Goal: Navigation & Orientation: Find specific page/section

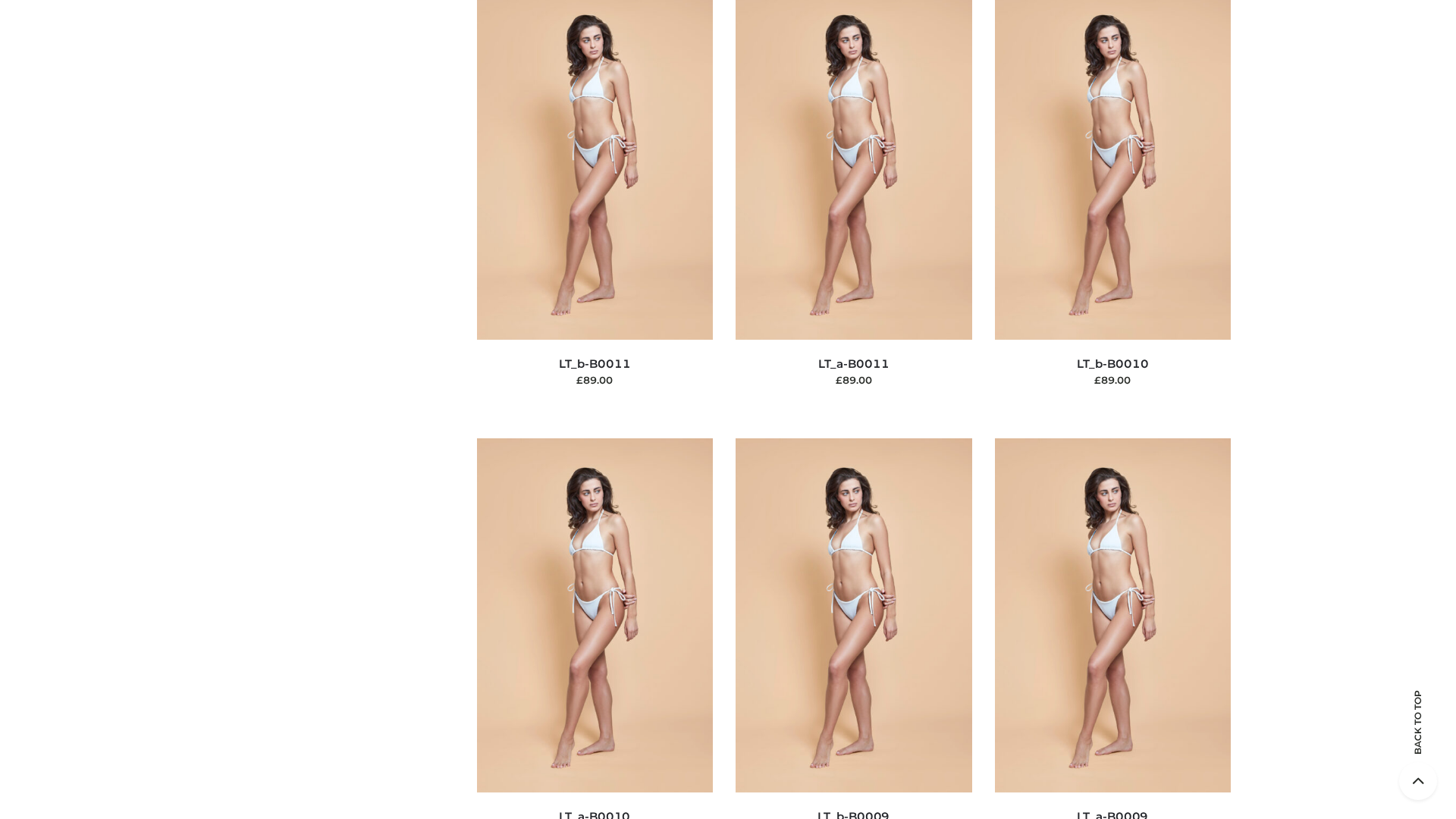
scroll to position [6812, 0]
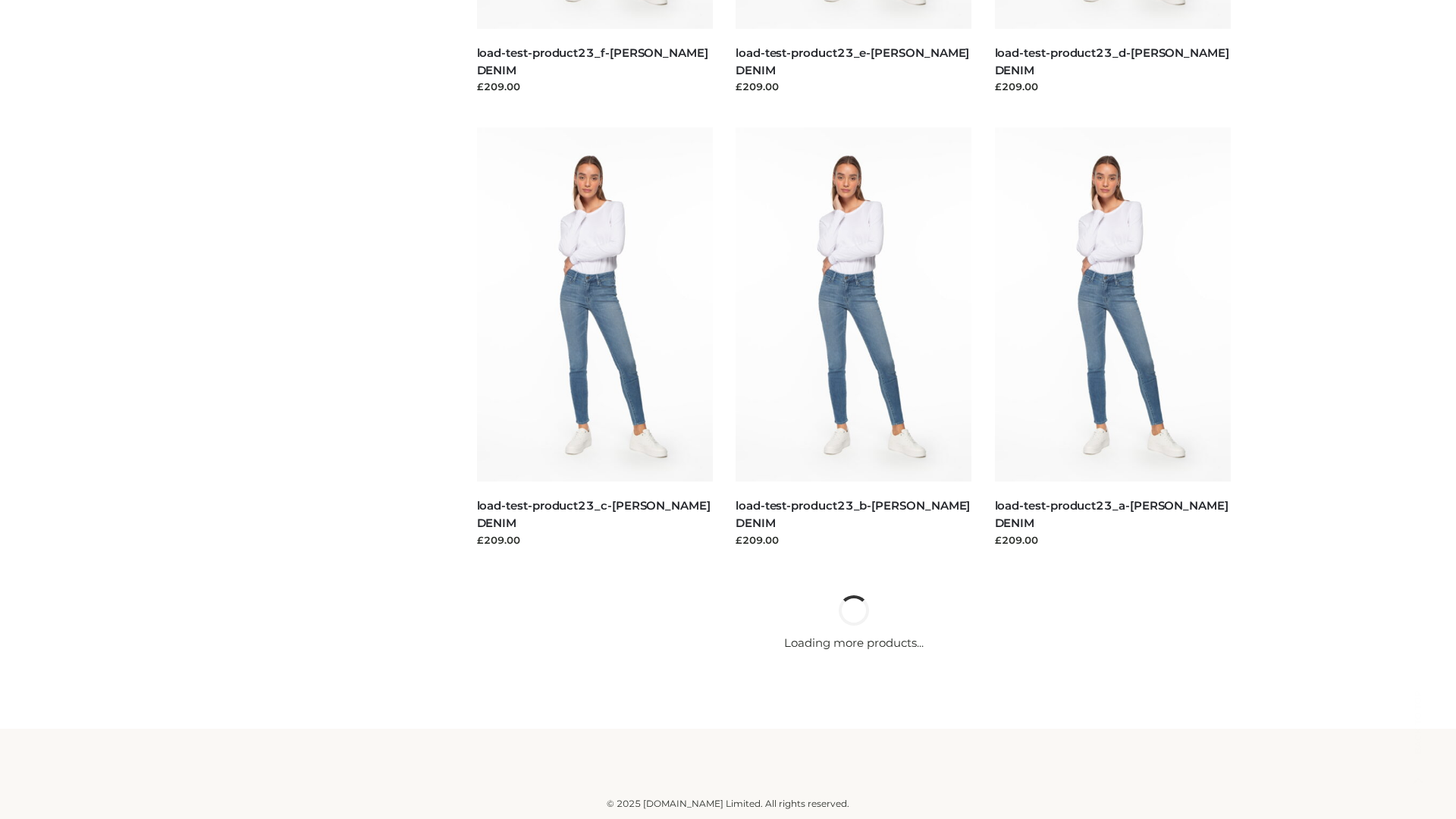
scroll to position [1331, 0]
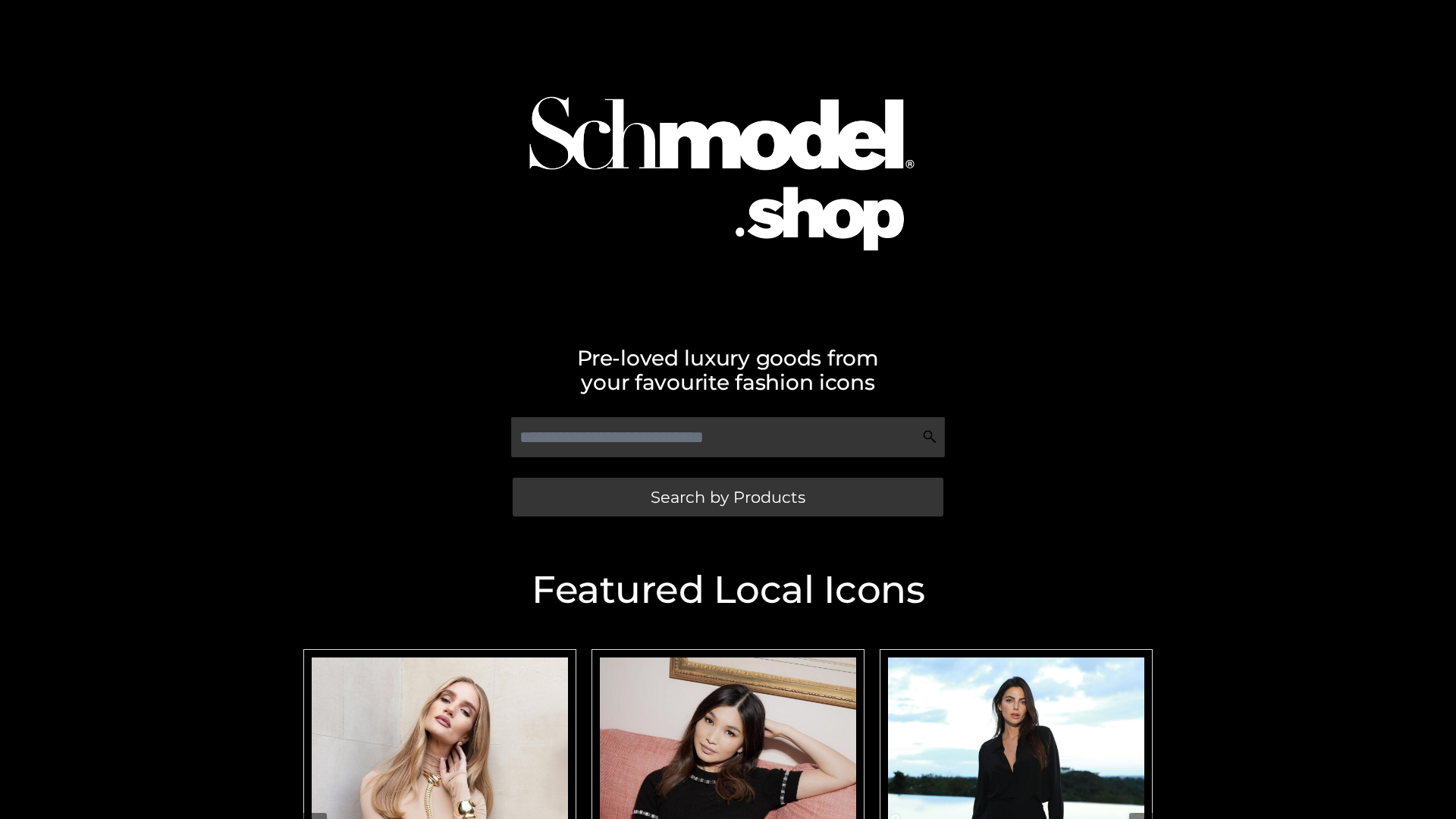
click at [728, 497] on span "Search by Products" at bounding box center [728, 497] width 155 height 16
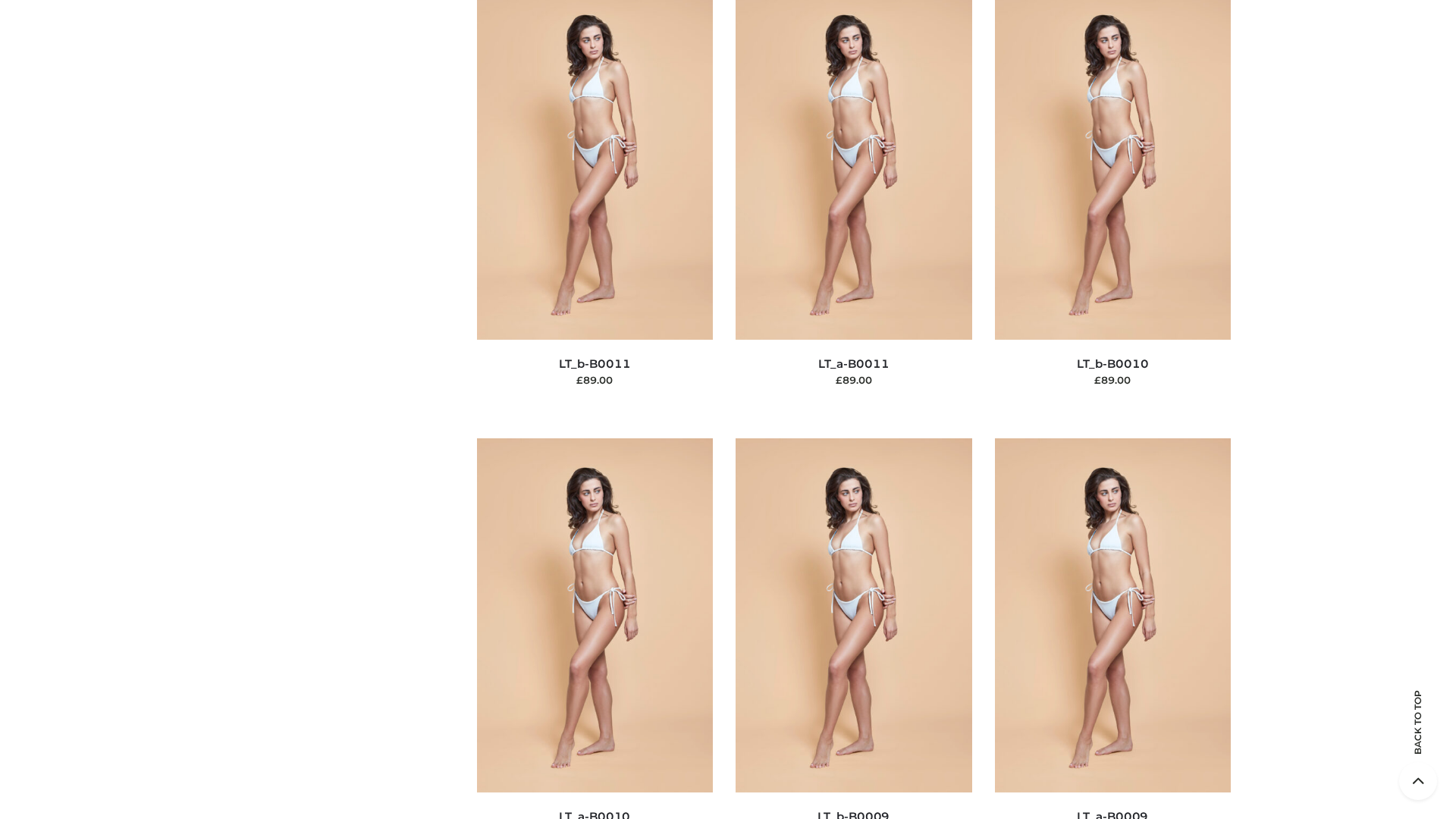
scroll to position [6812, 0]
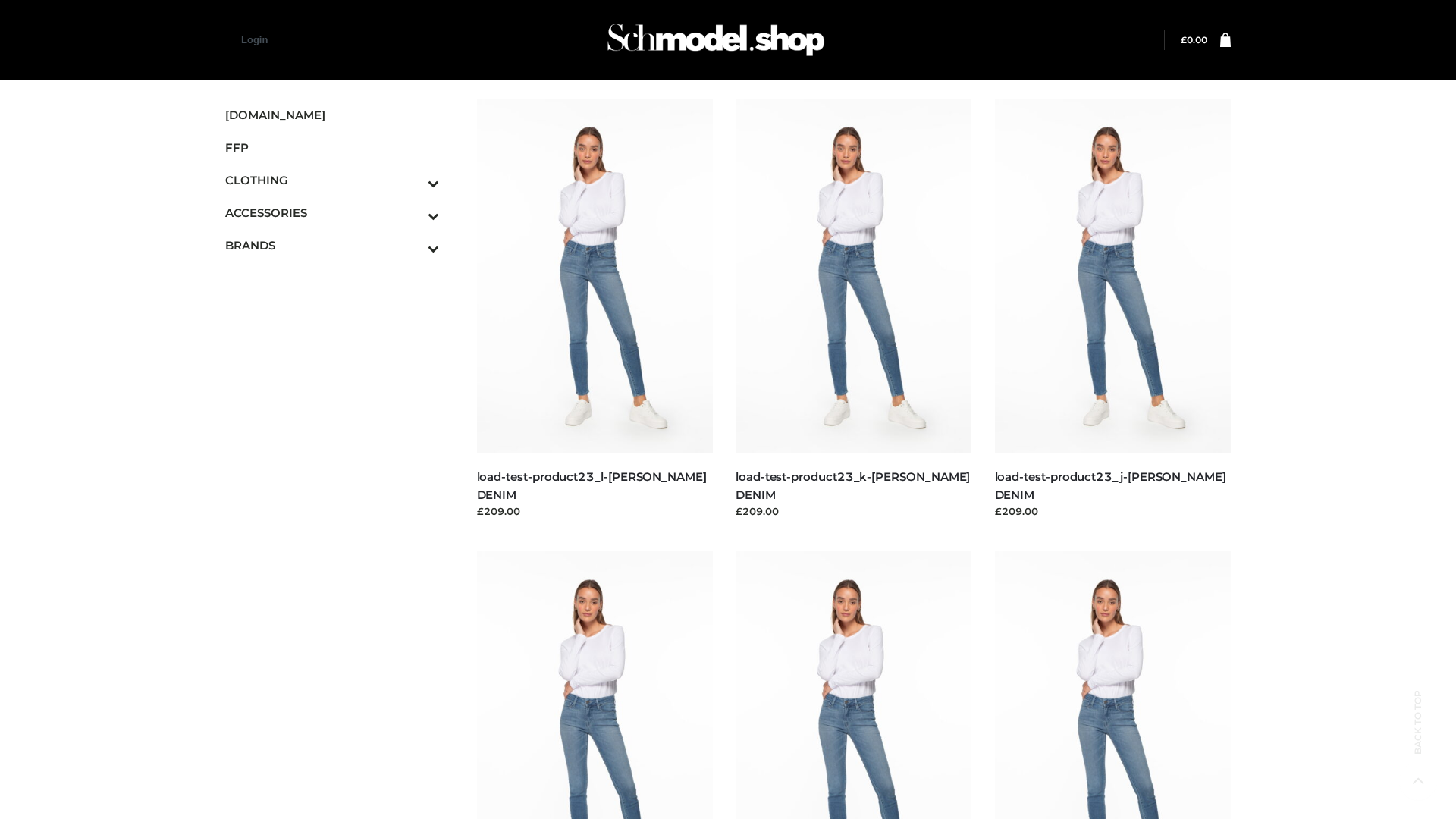
scroll to position [1331, 0]
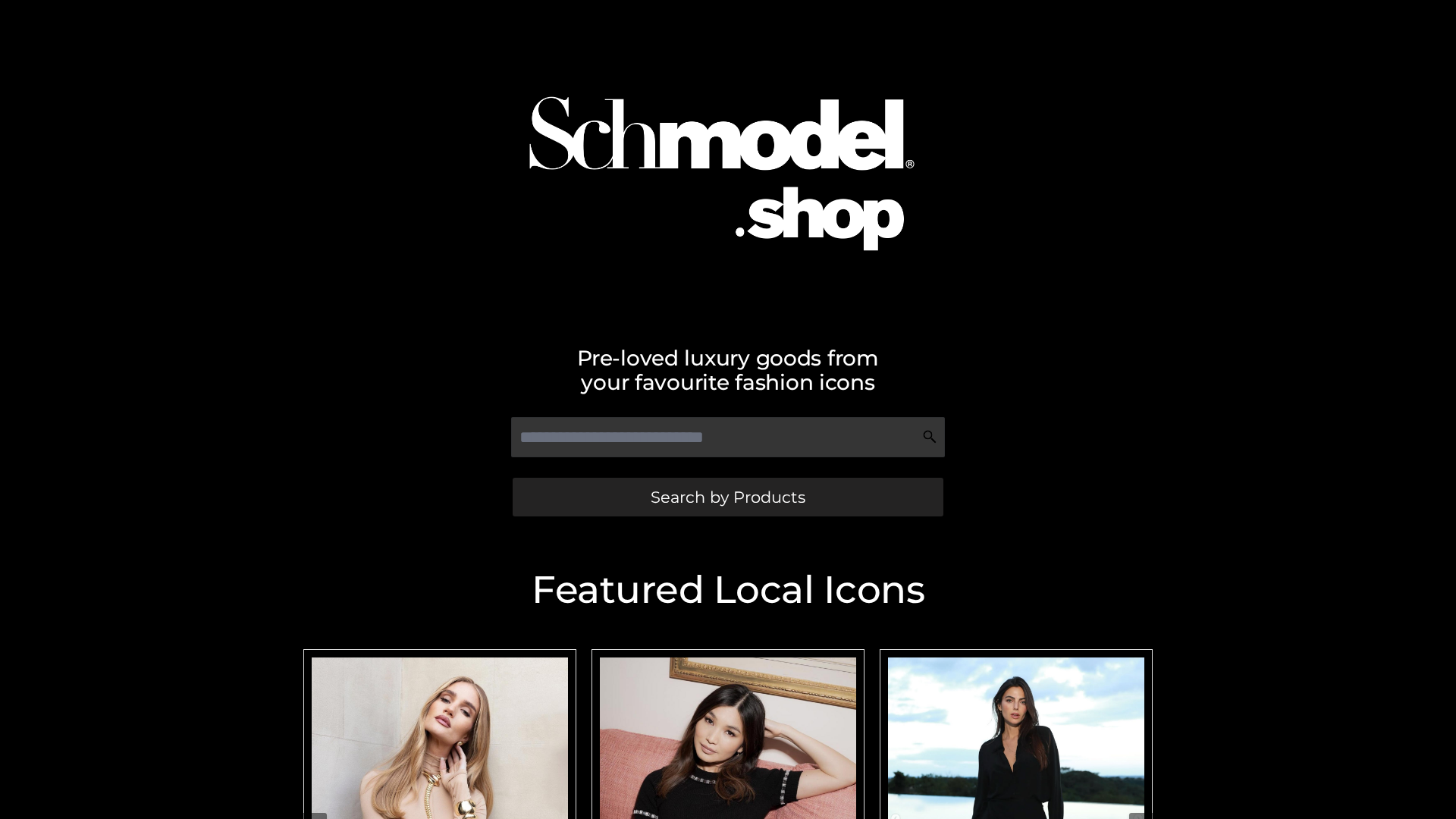
click at [728, 497] on span "Search by Products" at bounding box center [728, 497] width 155 height 16
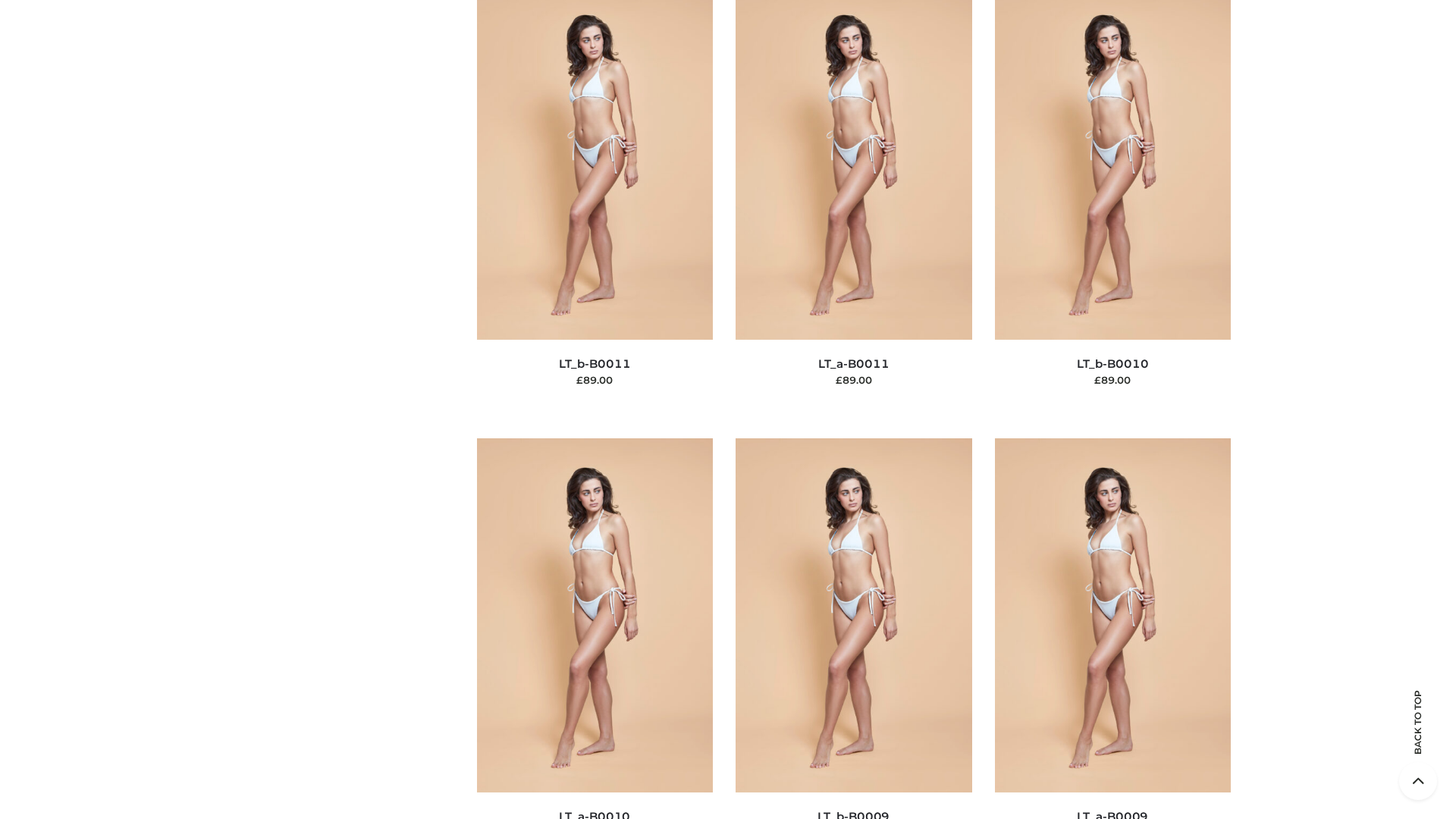
scroll to position [6812, 0]
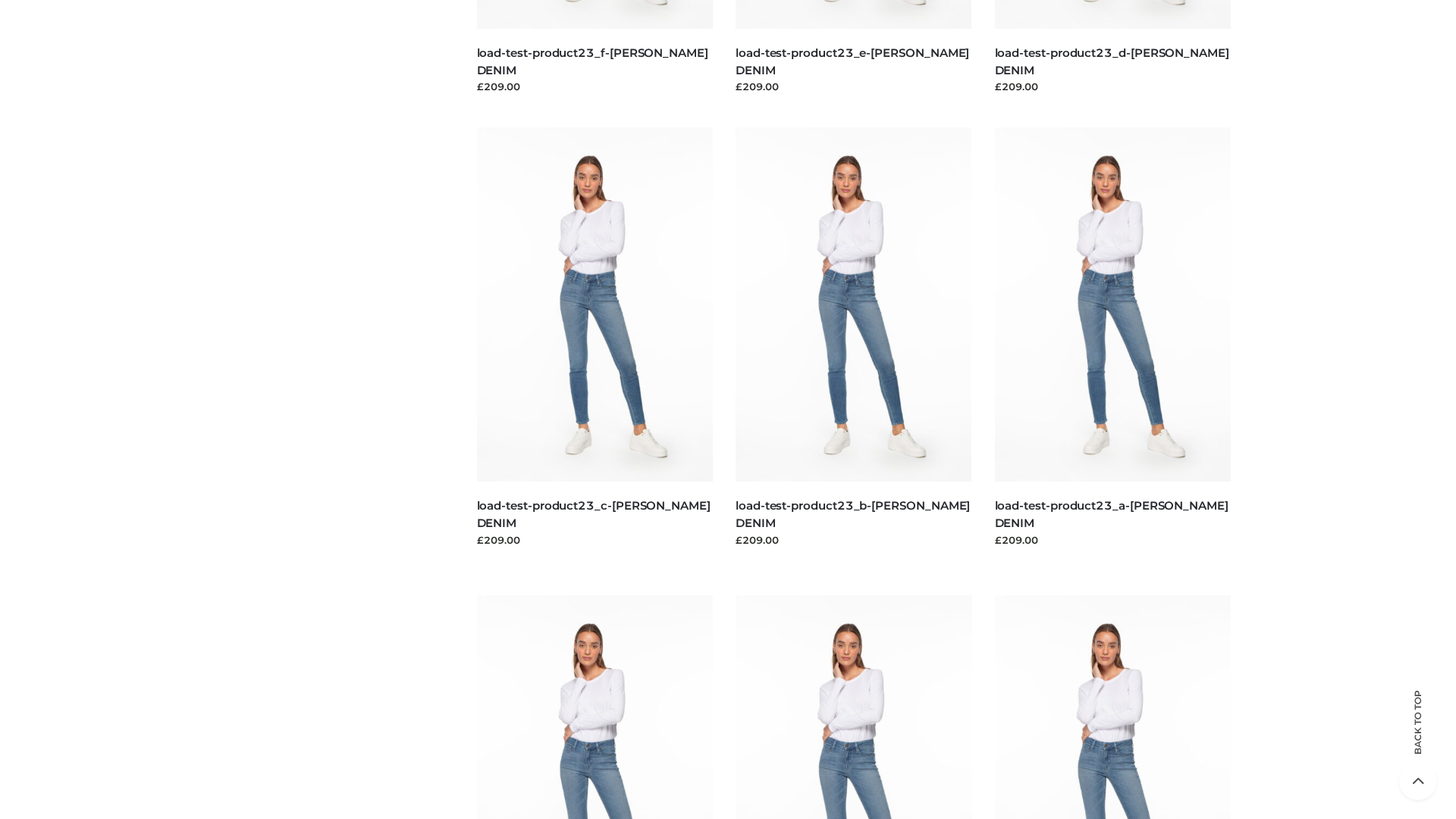
scroll to position [1331, 0]
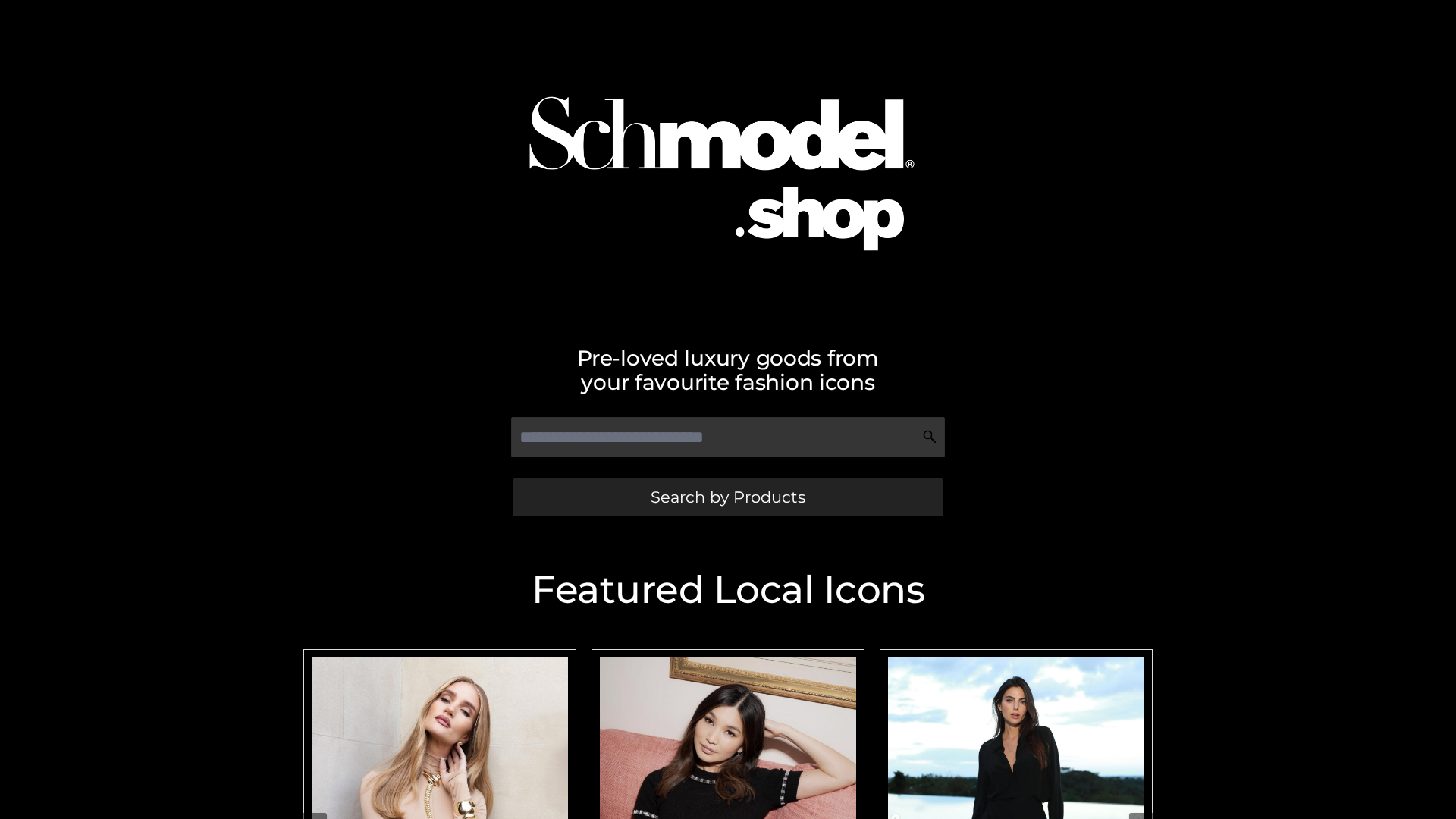
click at [728, 497] on span "Search by Products" at bounding box center [728, 497] width 155 height 16
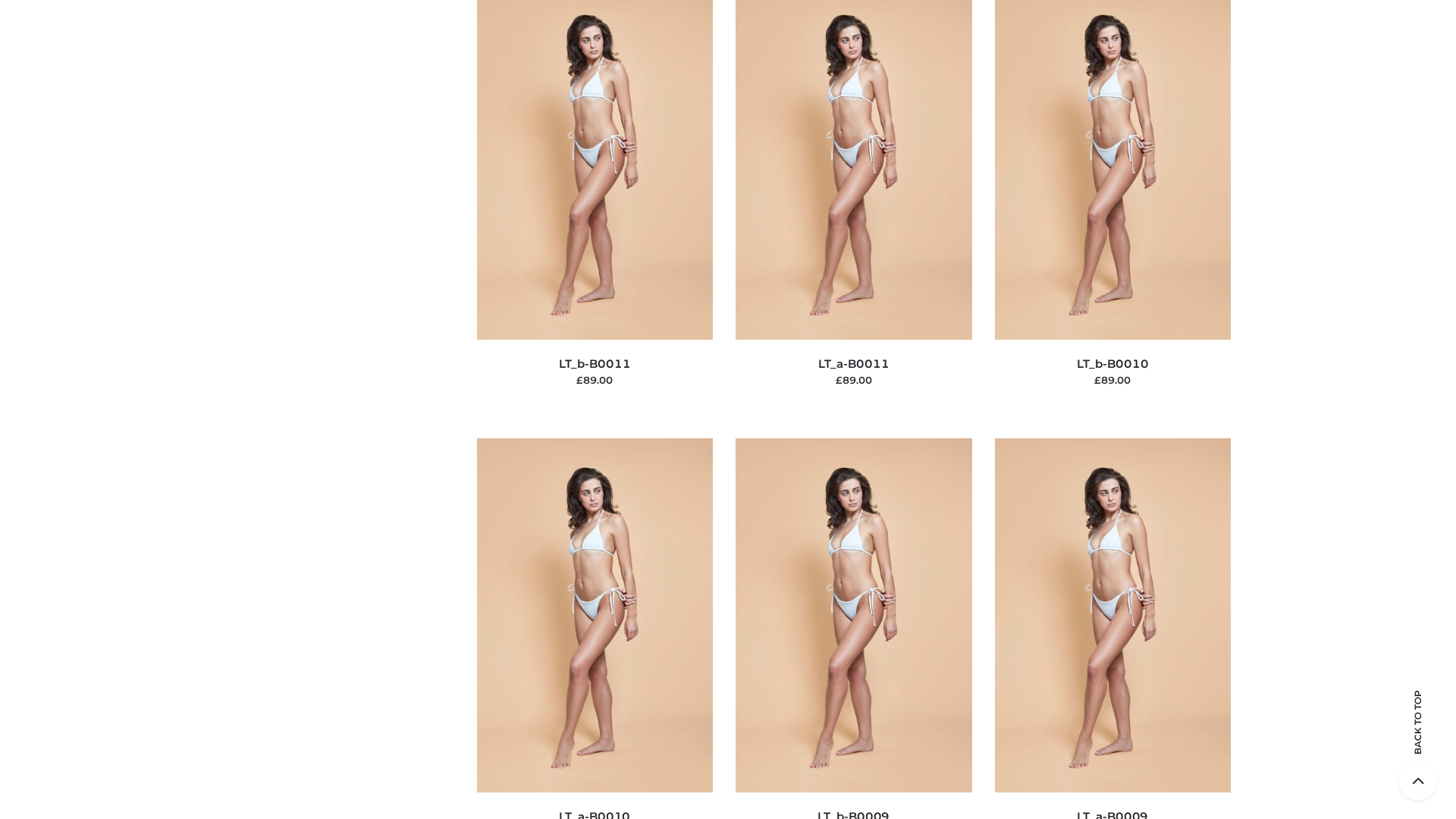
scroll to position [6812, 0]
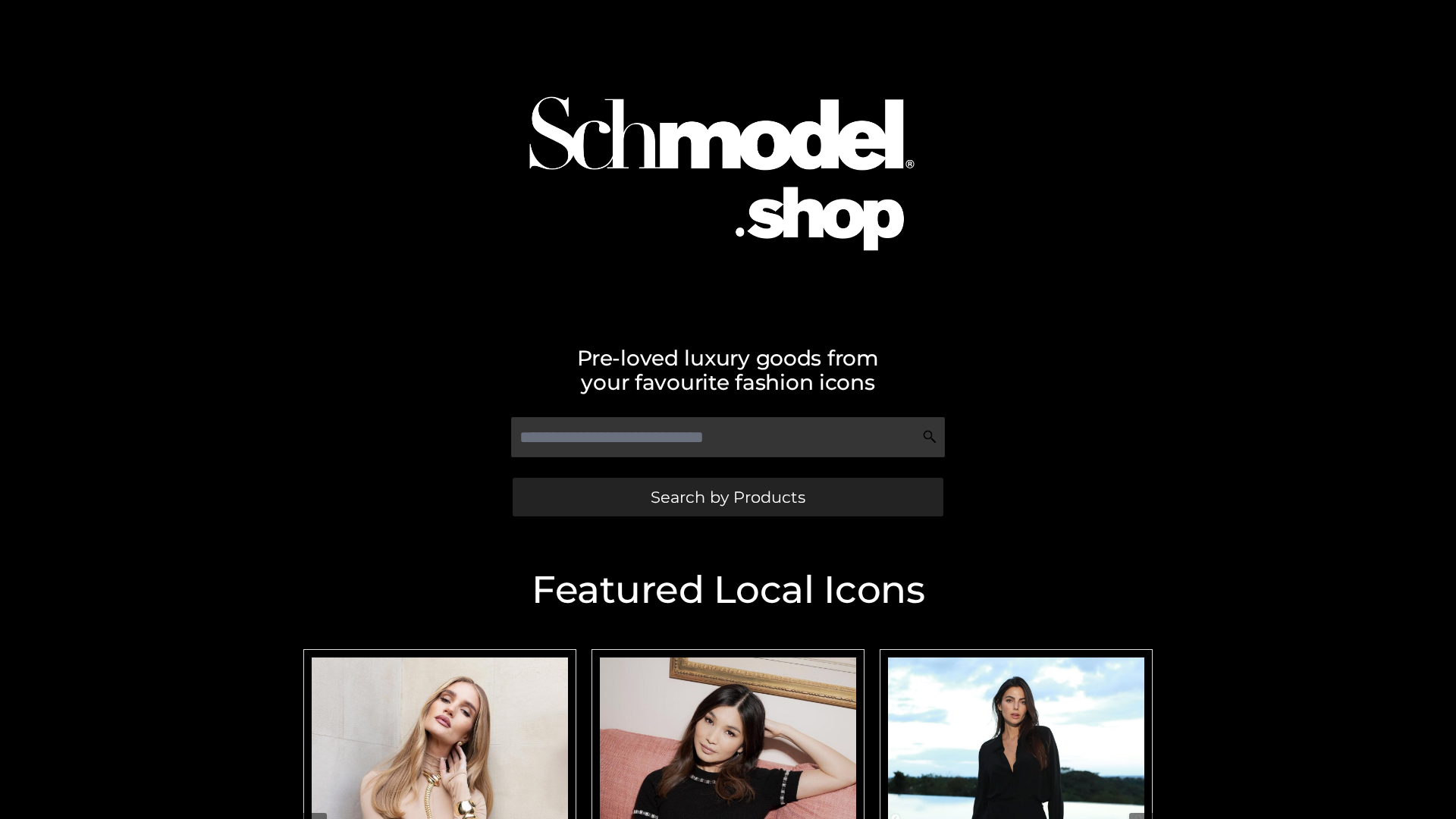
click at [728, 497] on span "Search by Products" at bounding box center [728, 497] width 155 height 16
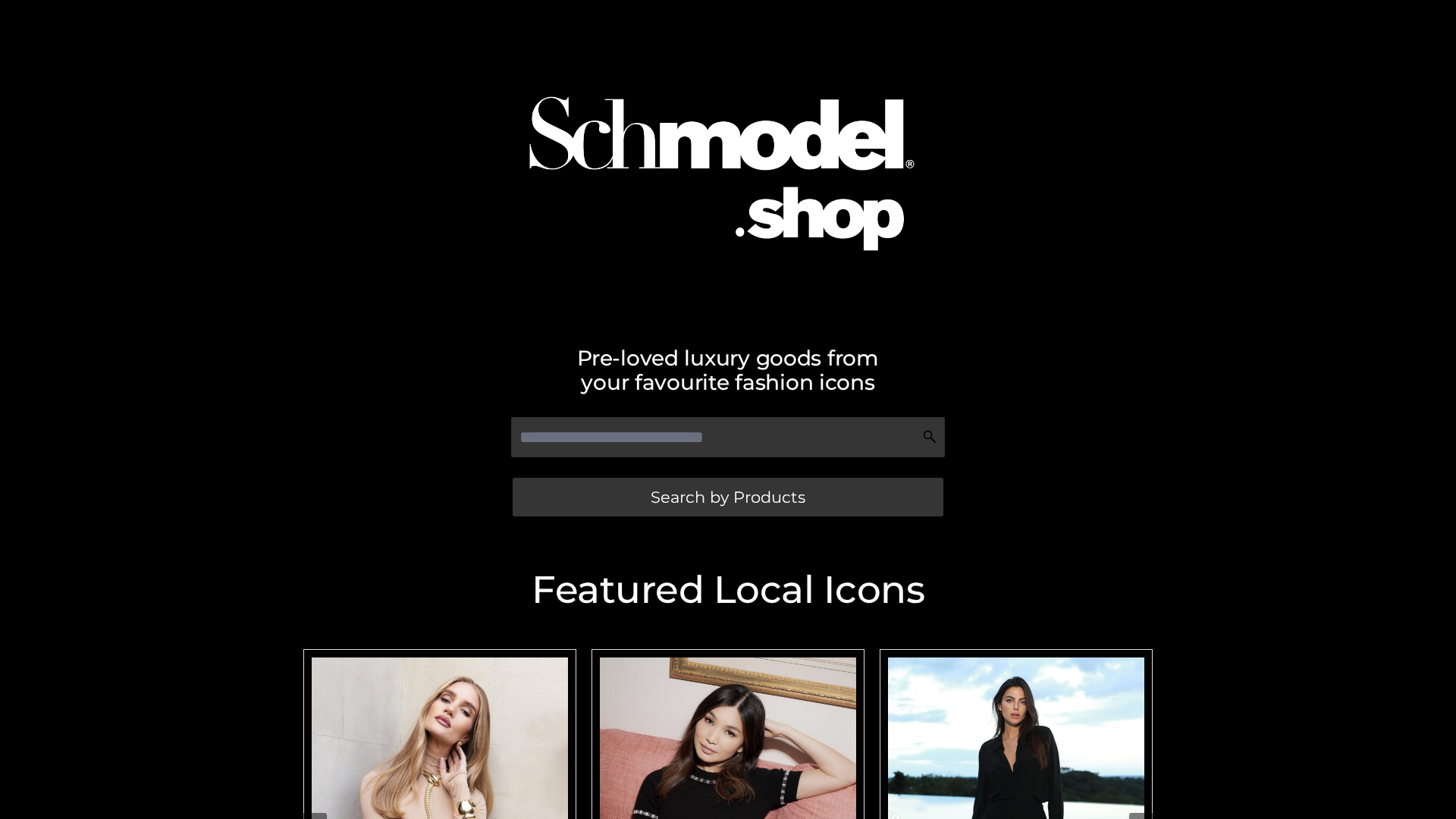
click at [728, 497] on span "Search by Products" at bounding box center [728, 497] width 155 height 16
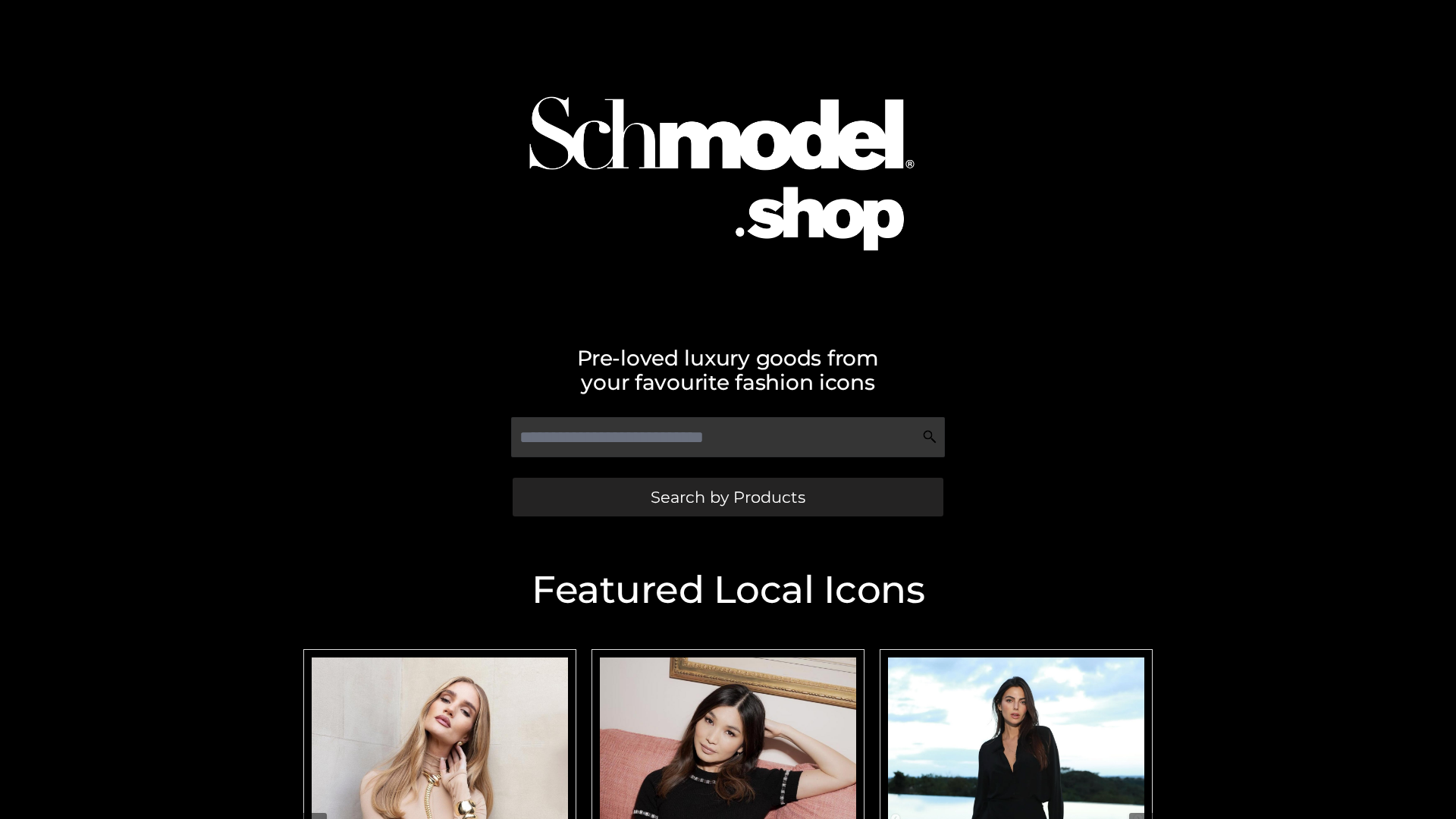
click at [728, 497] on span "Search by Products" at bounding box center [728, 497] width 155 height 16
